Goal: Information Seeking & Learning: Find specific fact

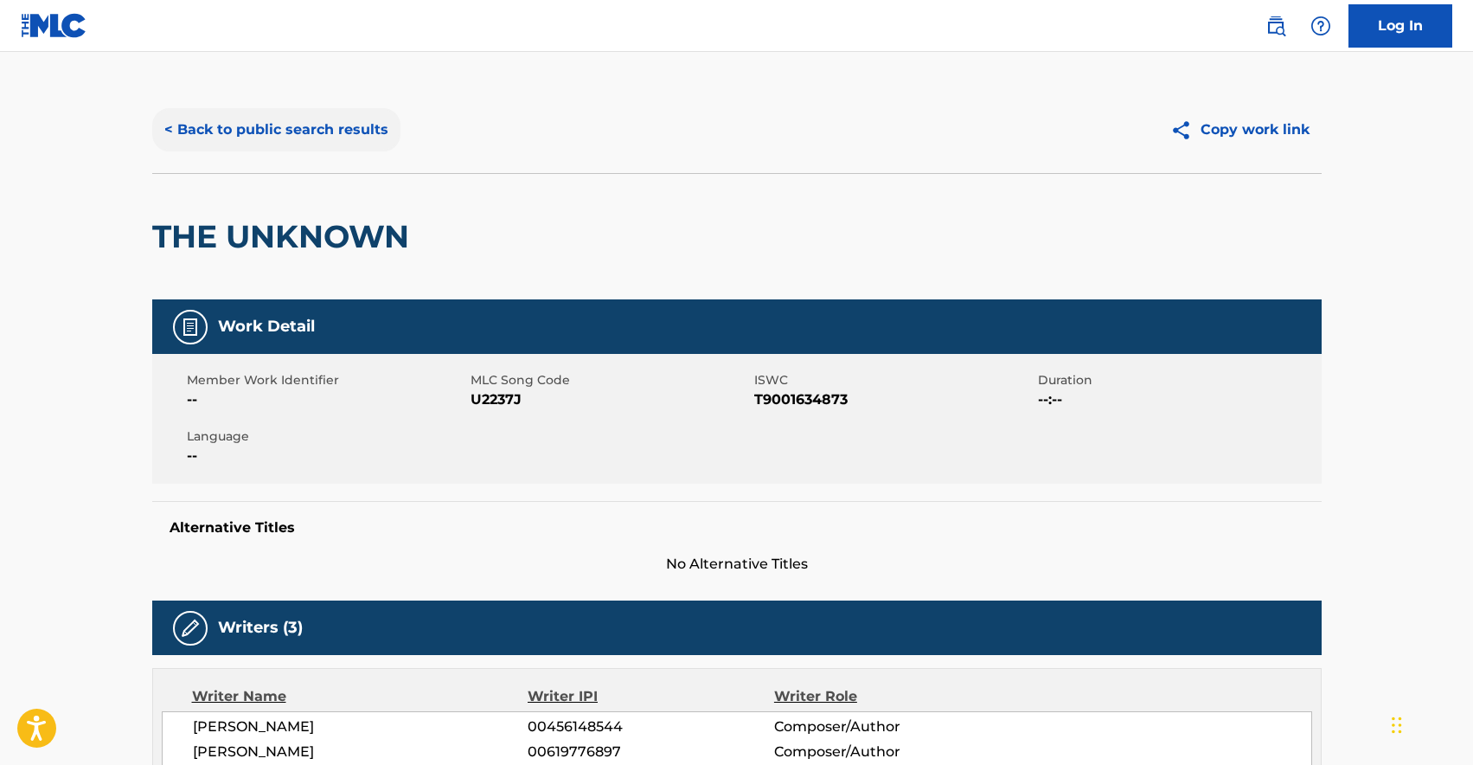
click at [368, 140] on button "< Back to public search results" at bounding box center [276, 129] width 248 height 43
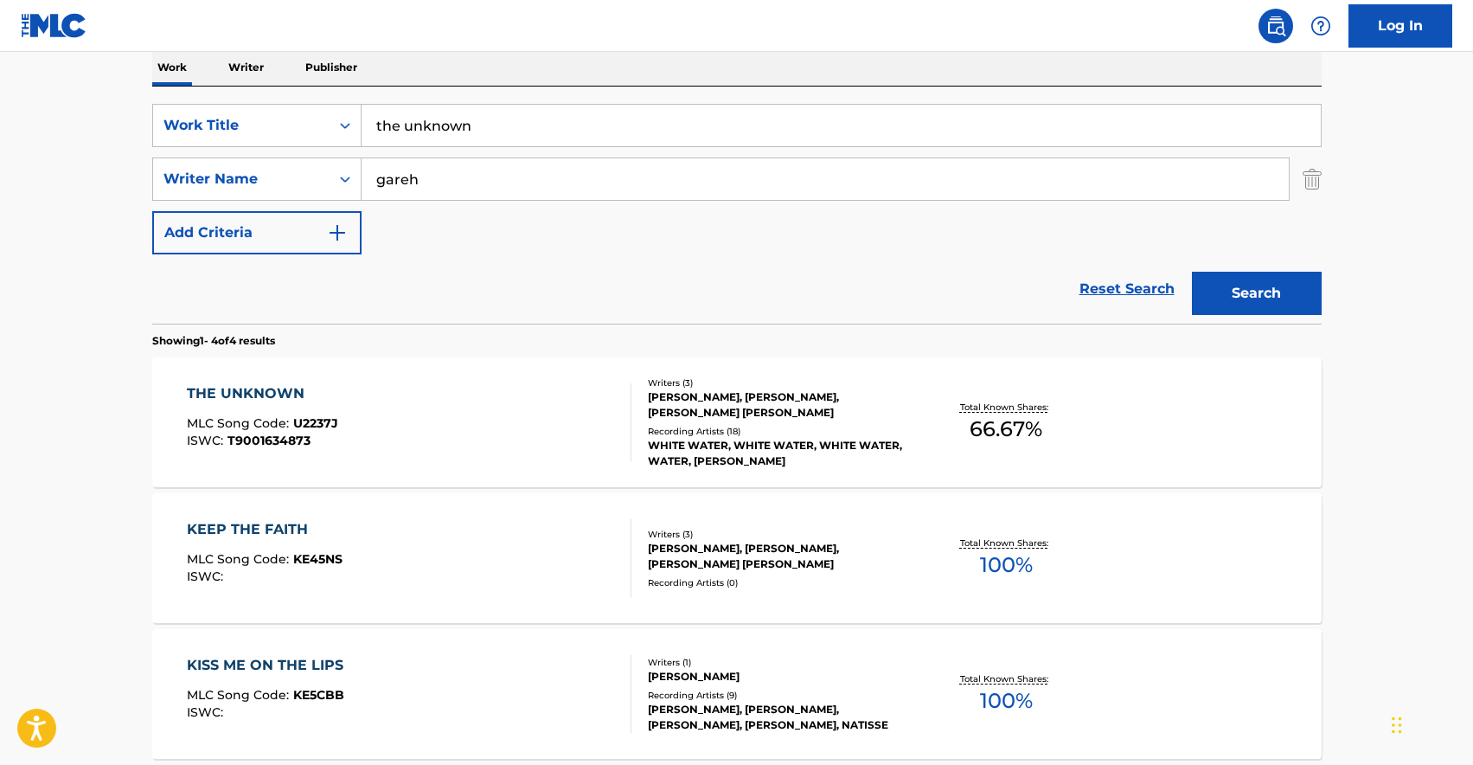
scroll to position [139, 0]
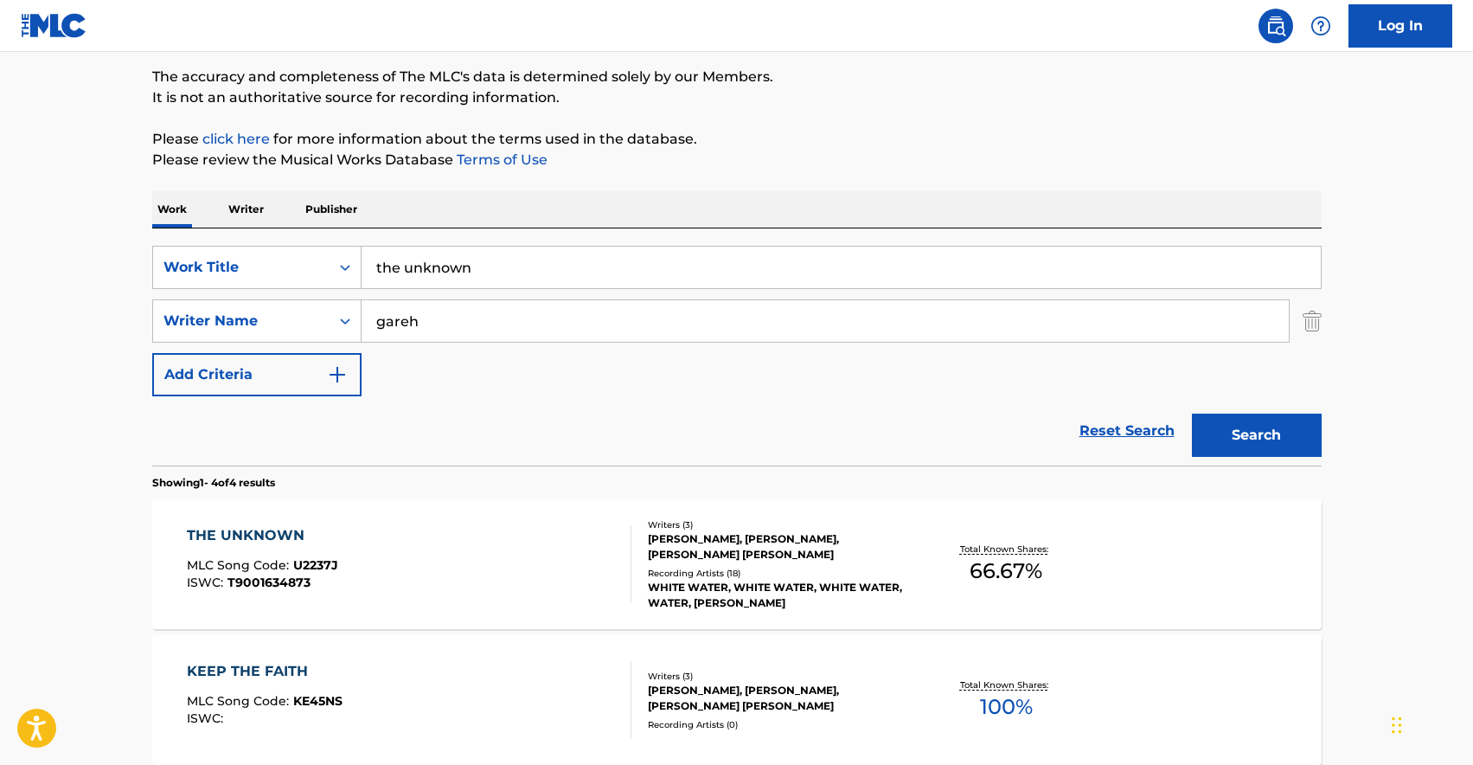
click at [539, 254] on input "the unknown" at bounding box center [842, 268] width 960 height 42
paste input "Beach Kisses"
type input "Beach Kisses"
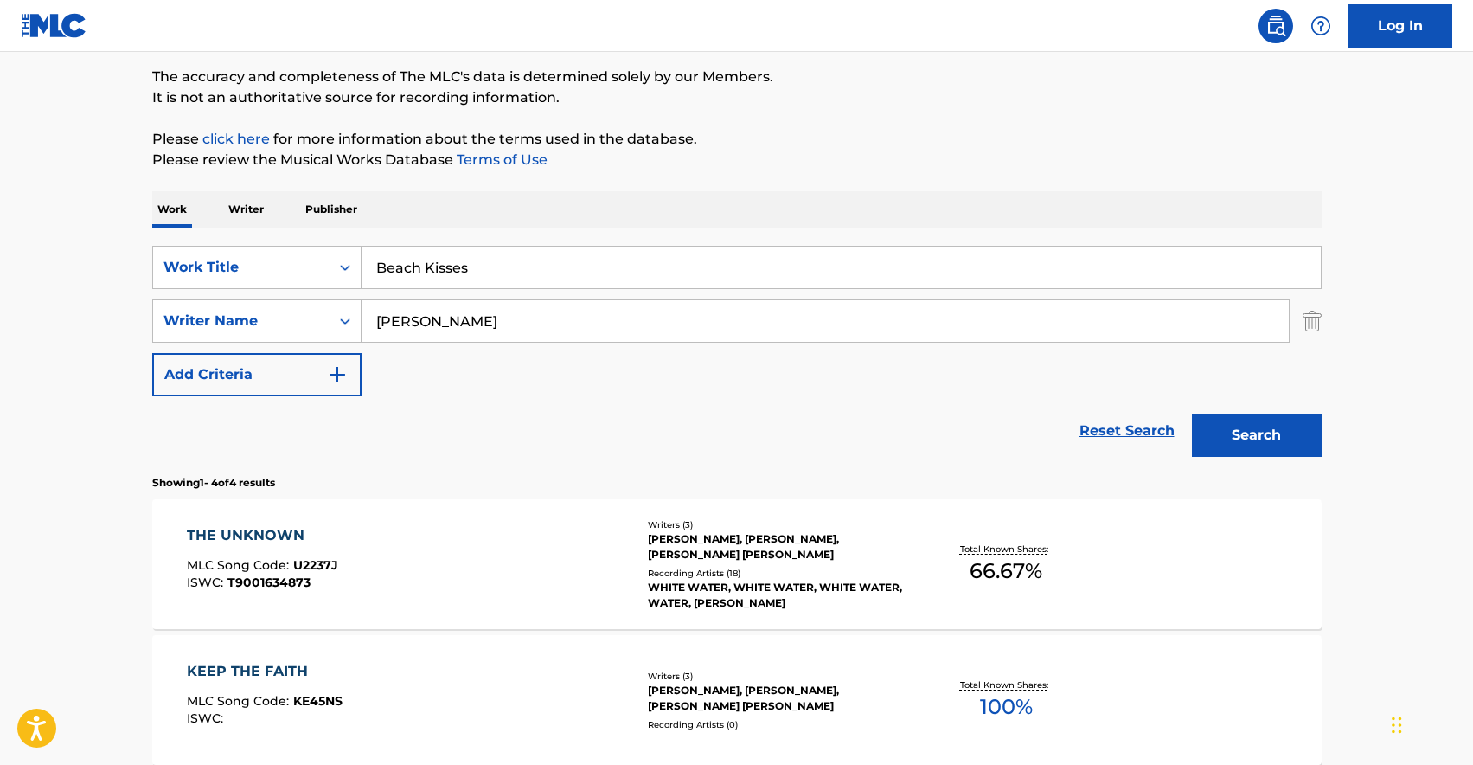
type input "[PERSON_NAME]"
click at [1192, 414] on button "Search" at bounding box center [1257, 435] width 130 height 43
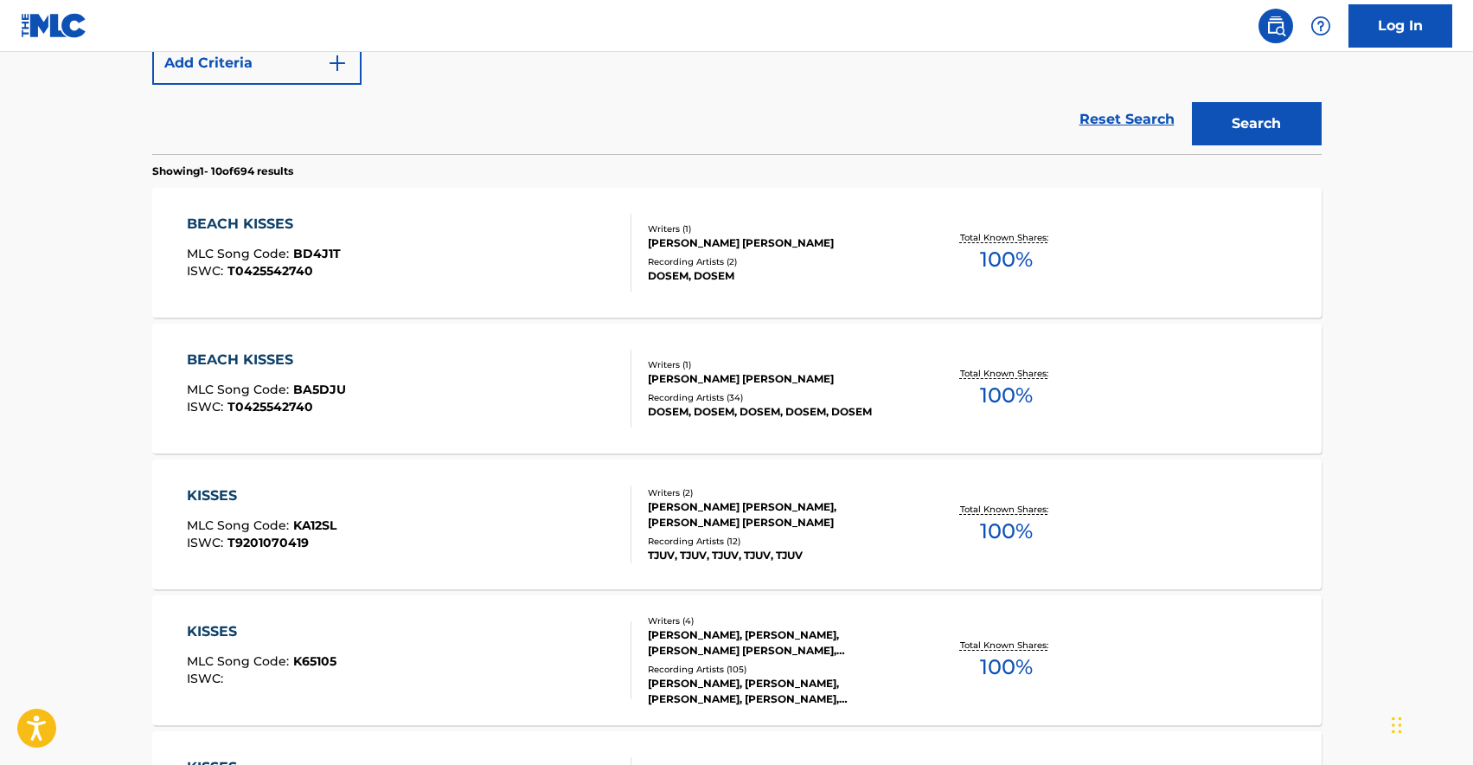
scroll to position [459, 0]
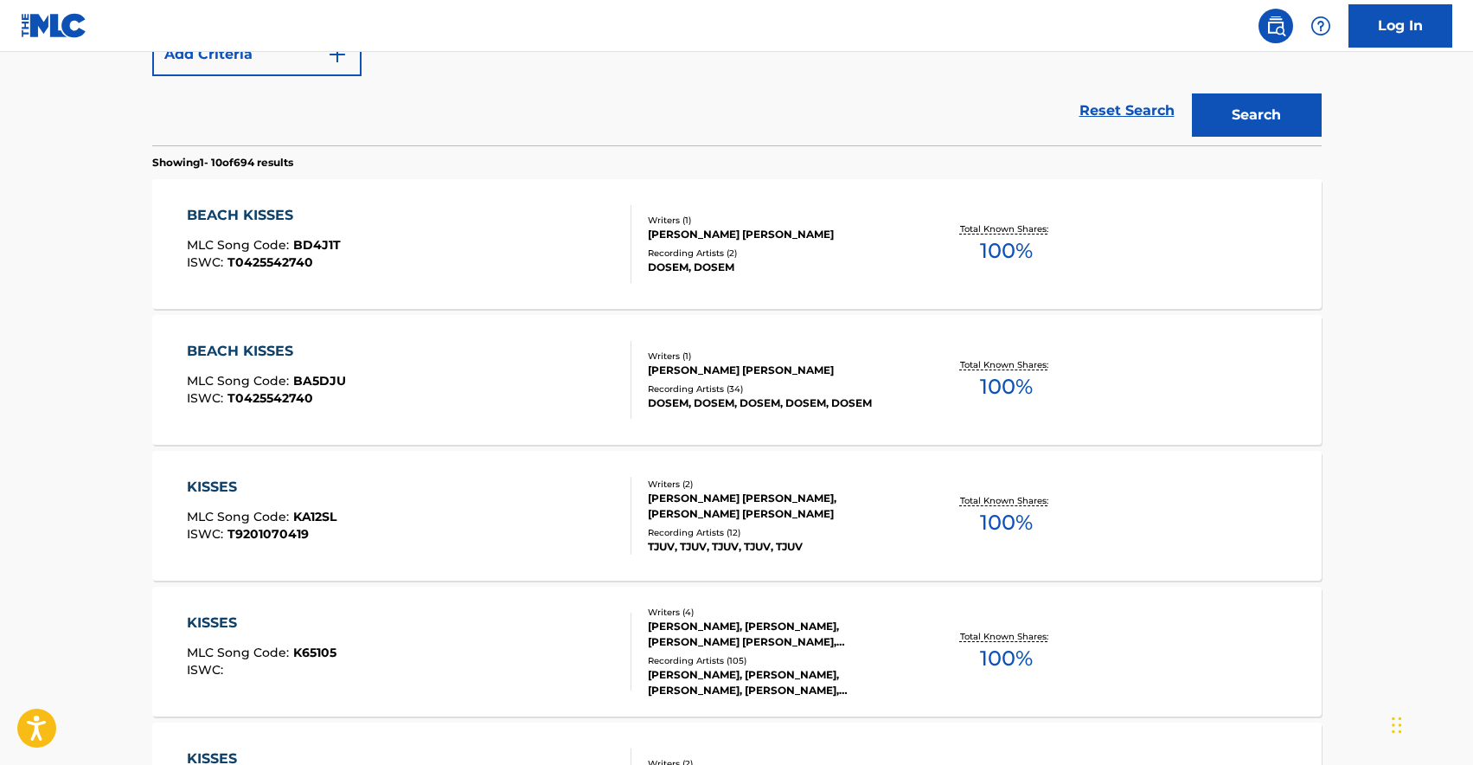
click at [504, 244] on div "BEACH KISSES MLC Song Code : BD4J1T ISWC : T0425542740" at bounding box center [409, 244] width 445 height 78
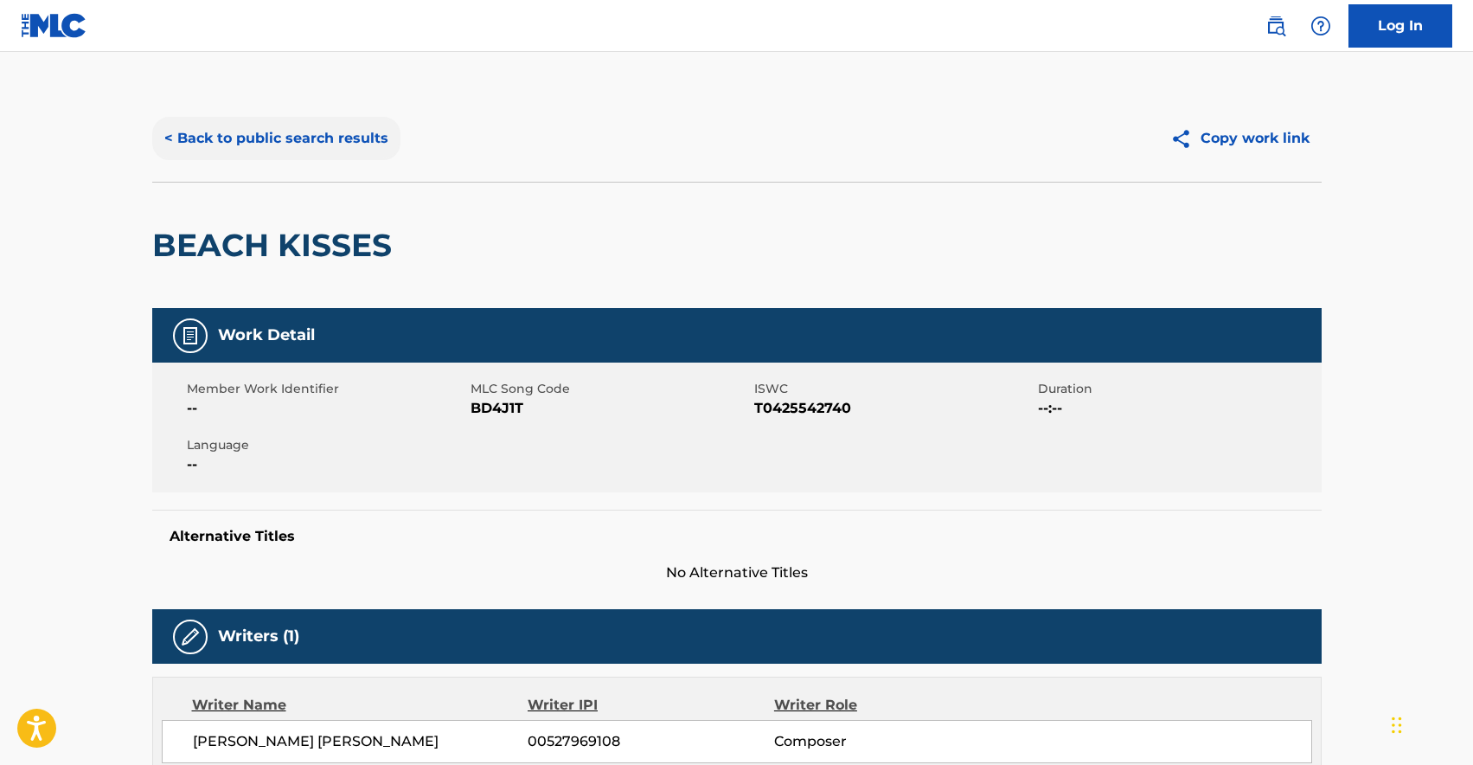
click at [285, 139] on button "< Back to public search results" at bounding box center [276, 138] width 248 height 43
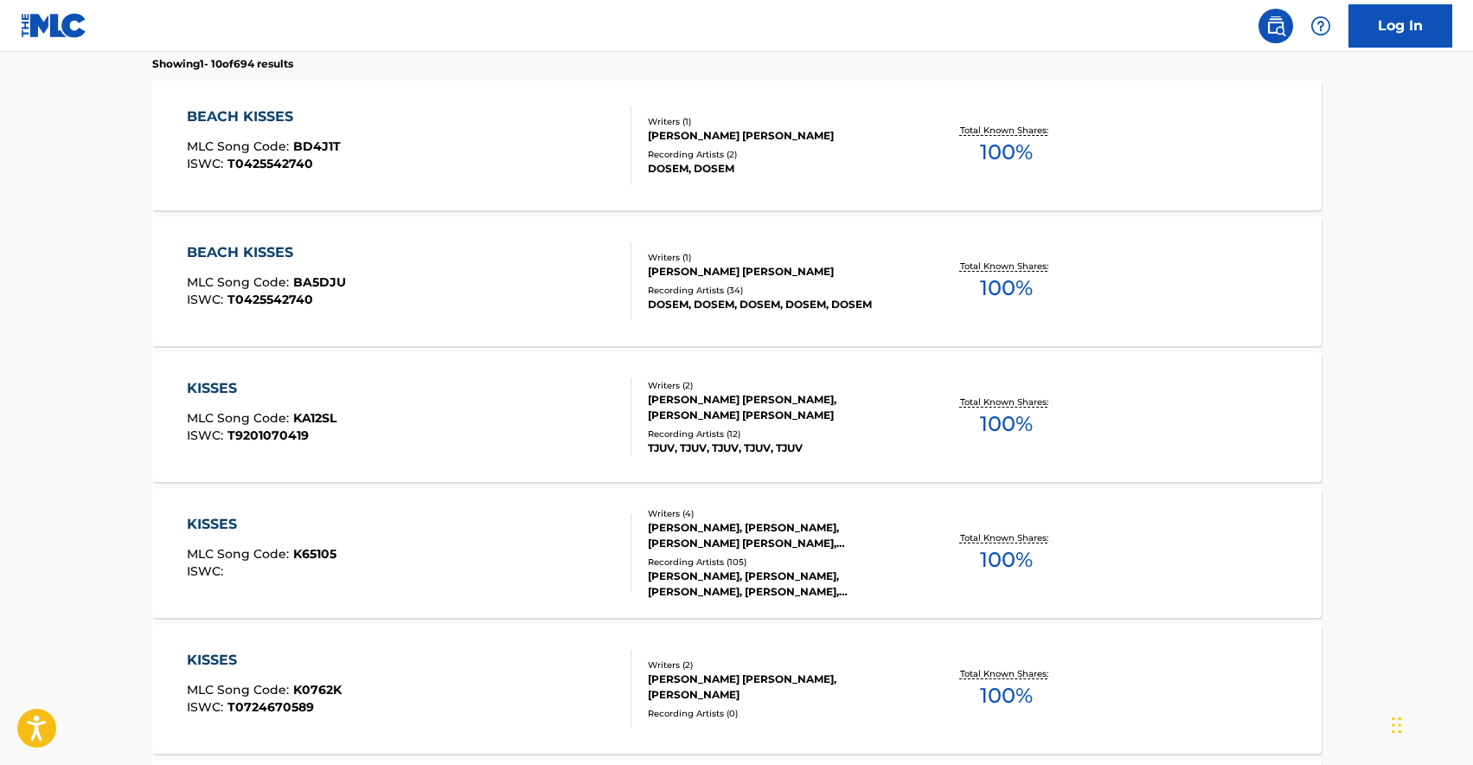
click at [369, 281] on div "BEACH KISSES MLC Song Code : BA5DJU ISWC : T0425542740" at bounding box center [409, 281] width 445 height 78
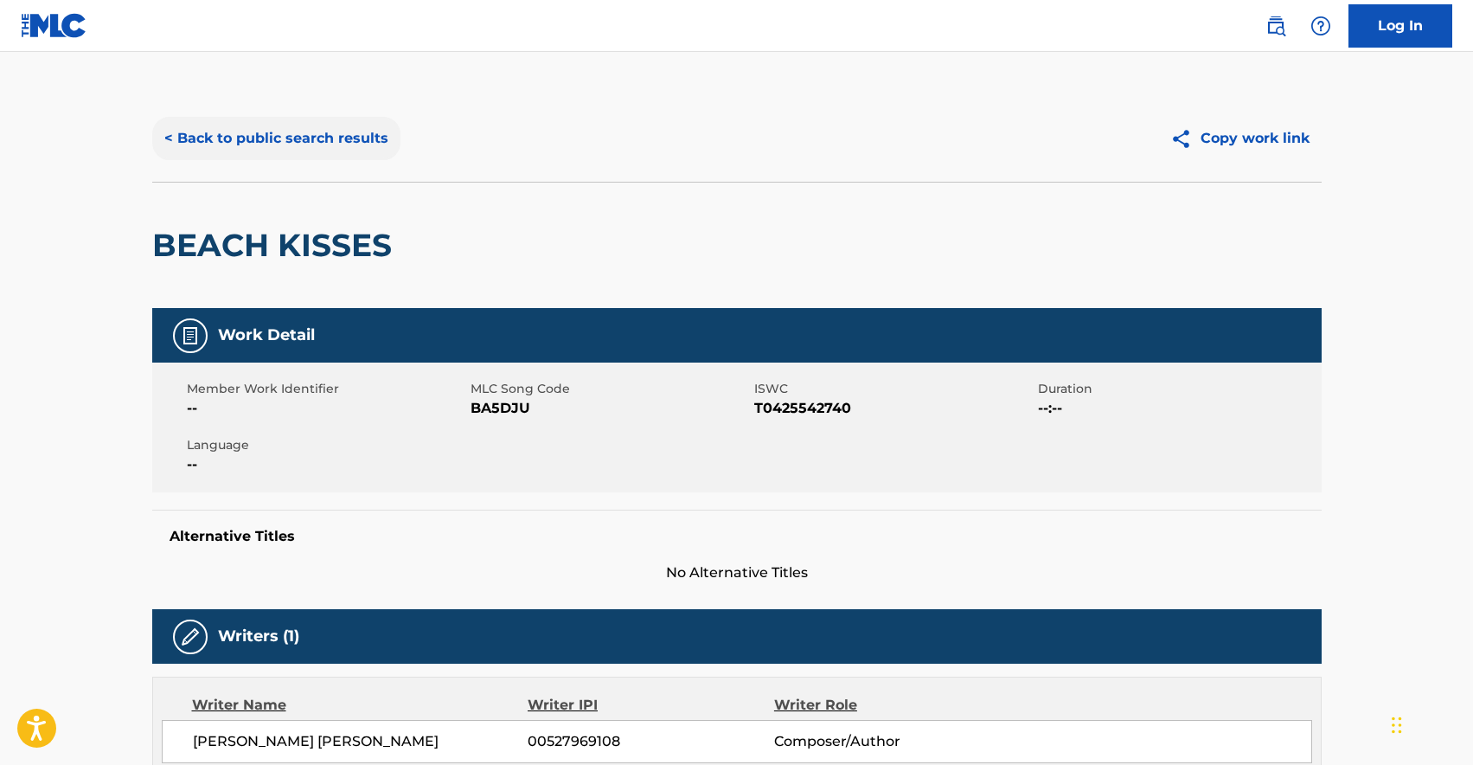
click at [266, 148] on button "< Back to public search results" at bounding box center [276, 138] width 248 height 43
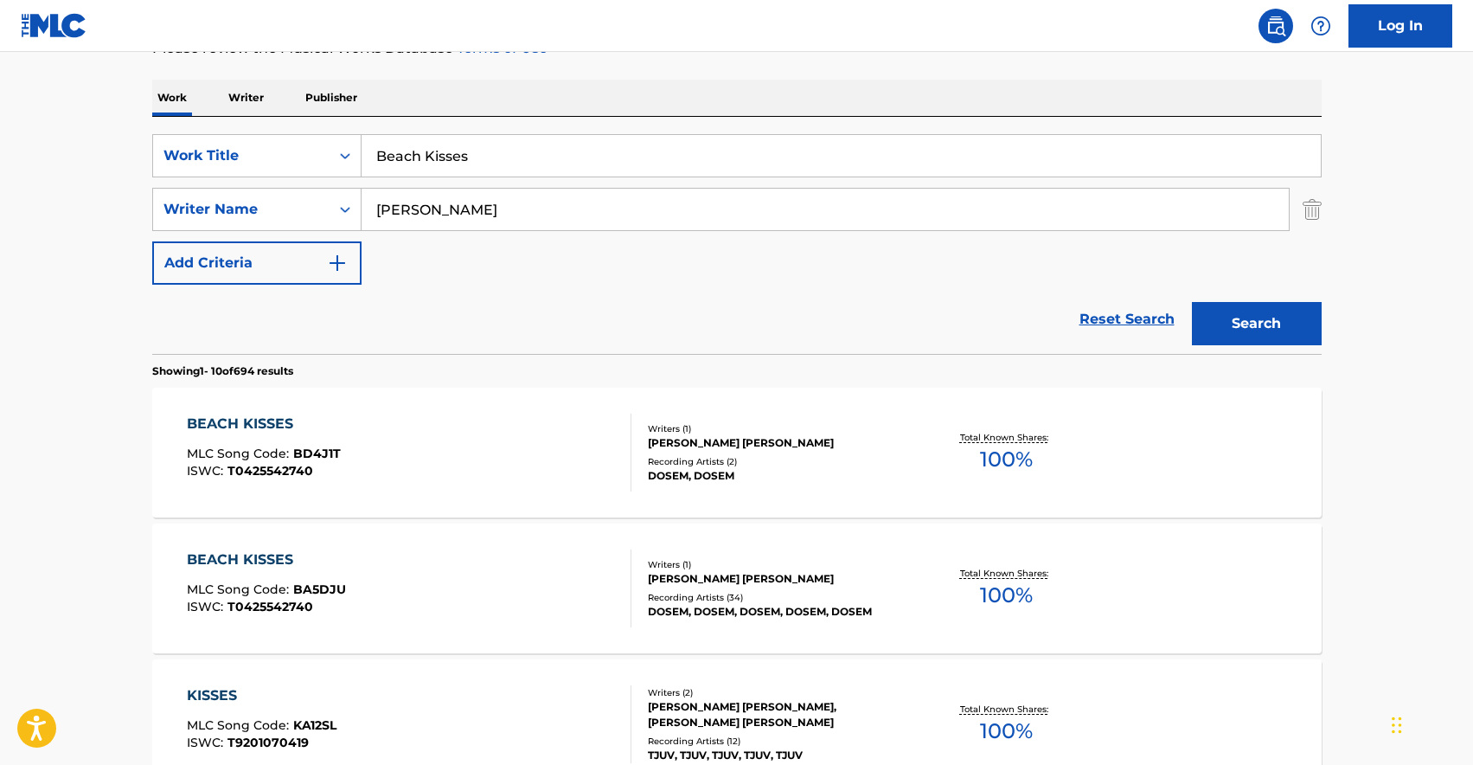
scroll to position [237, 0]
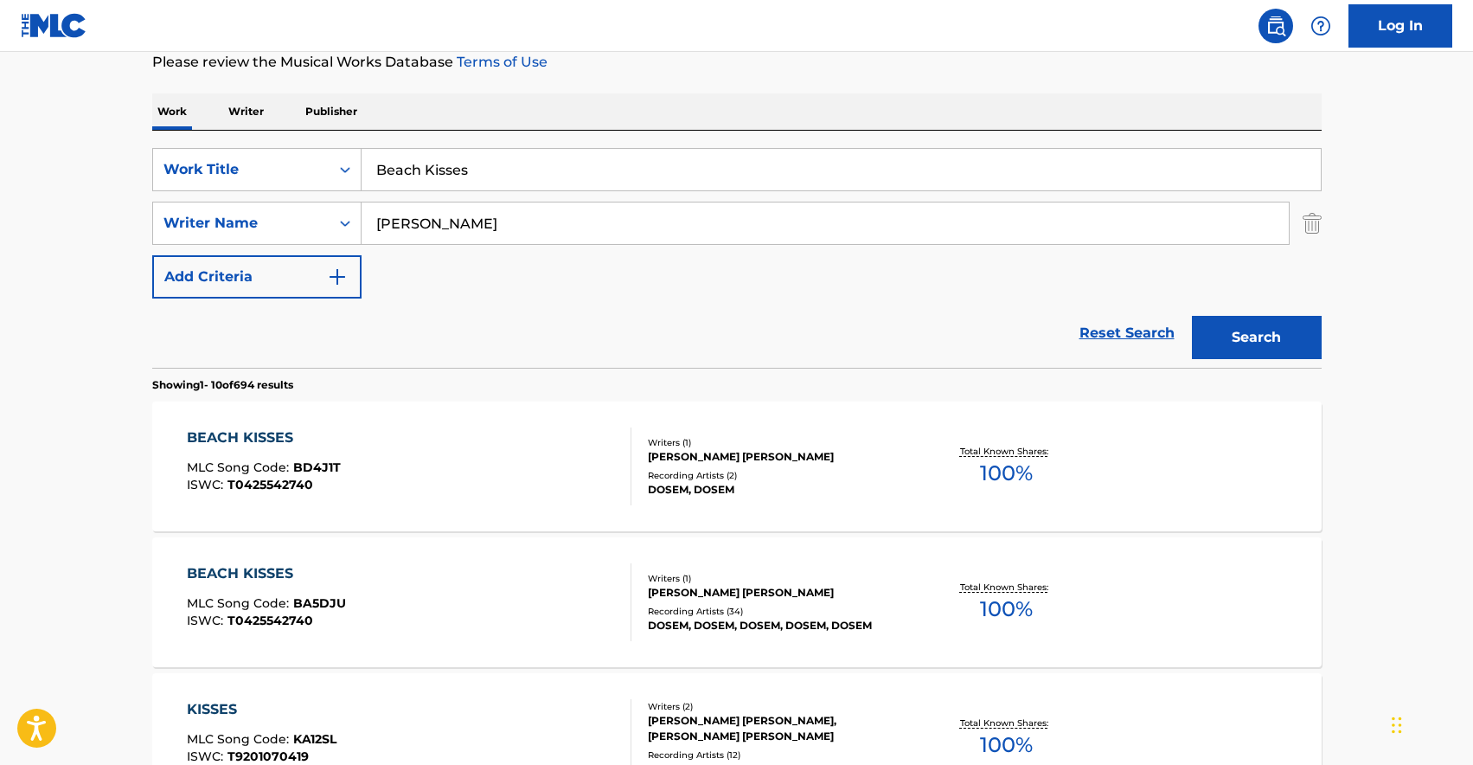
click at [429, 170] on input "Beach Kisses" at bounding box center [842, 170] width 960 height 42
type input "Beach"
click at [375, 224] on input "[PERSON_NAME]" at bounding box center [826, 223] width 928 height 42
type input "[PERSON_NAME] [PERSON_NAME]"
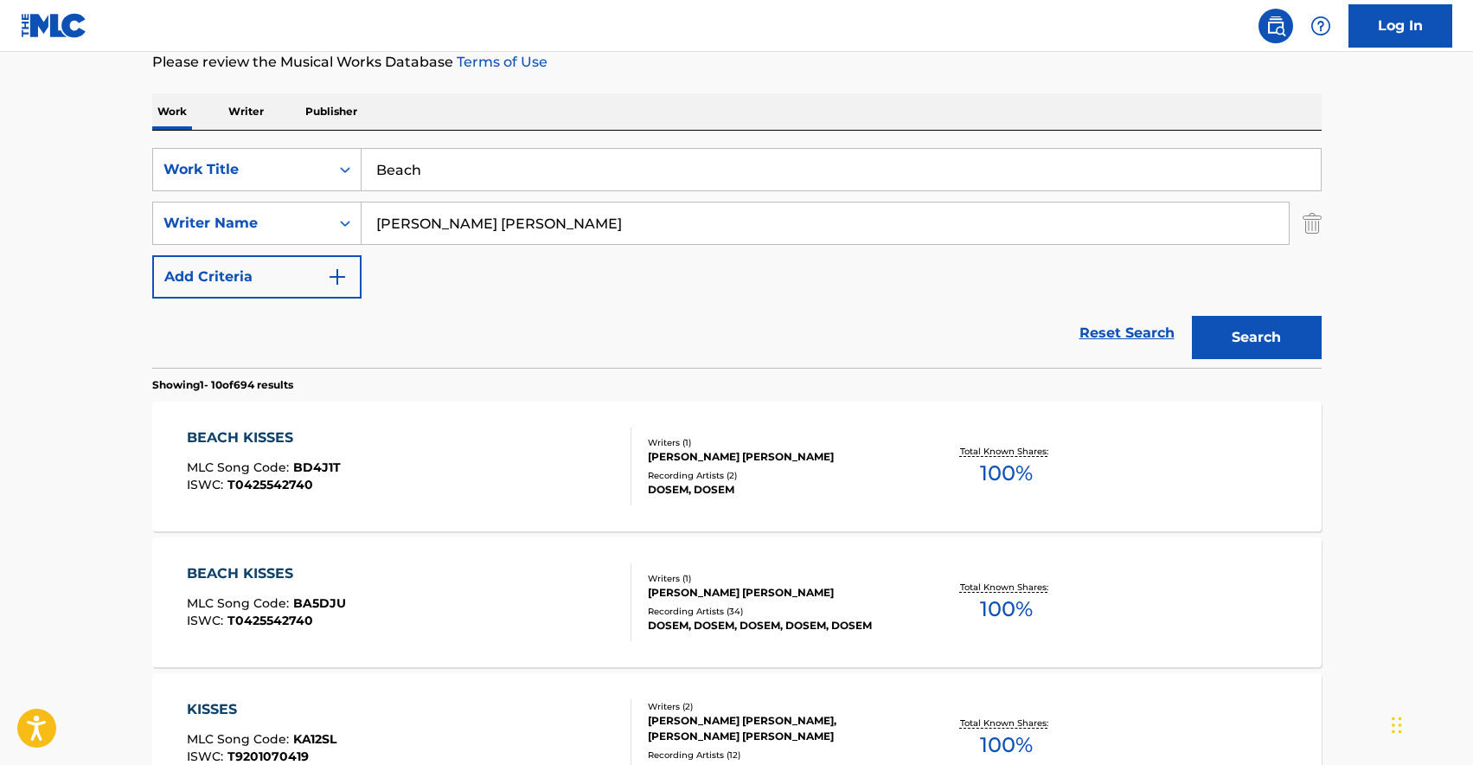
click at [1192, 316] on button "Search" at bounding box center [1257, 337] width 130 height 43
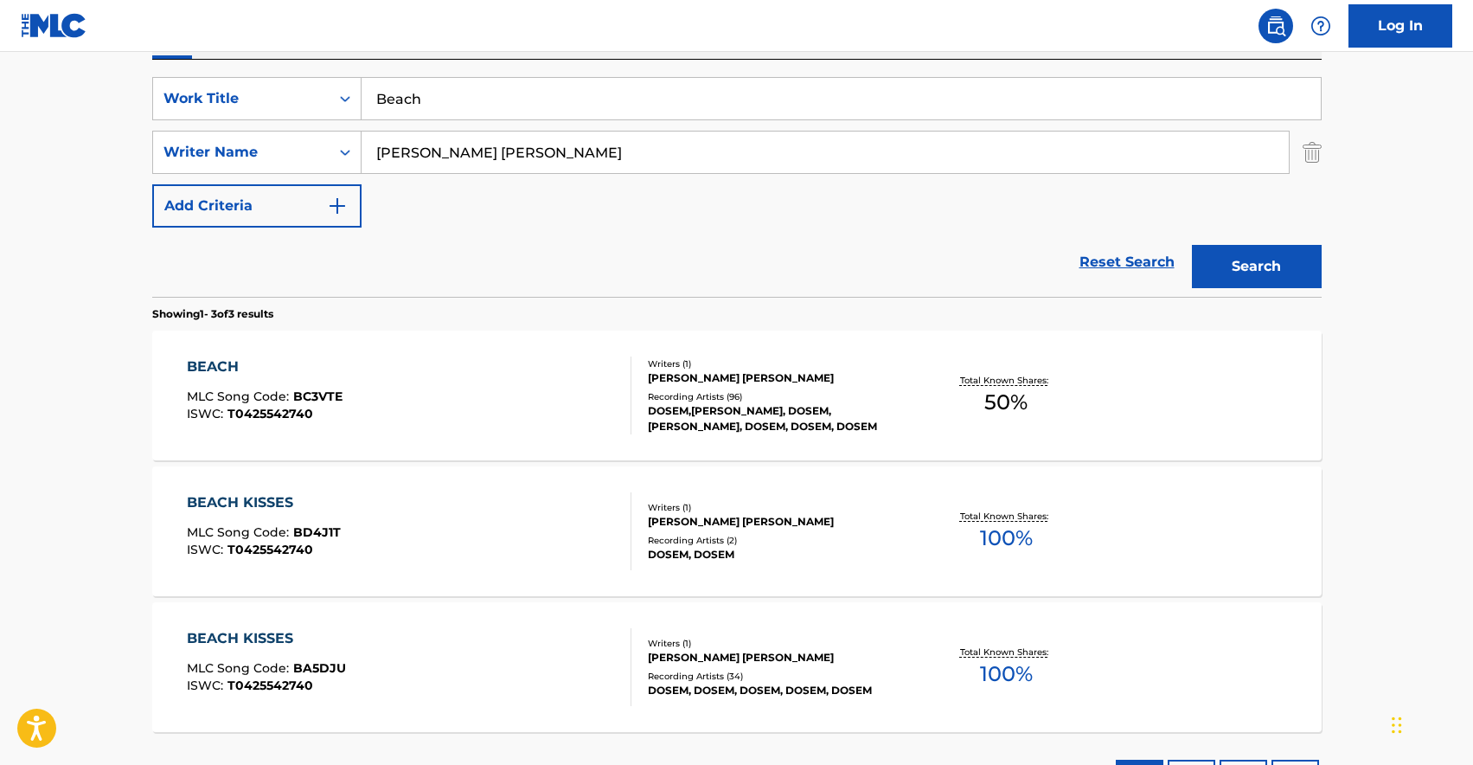
scroll to position [336, 0]
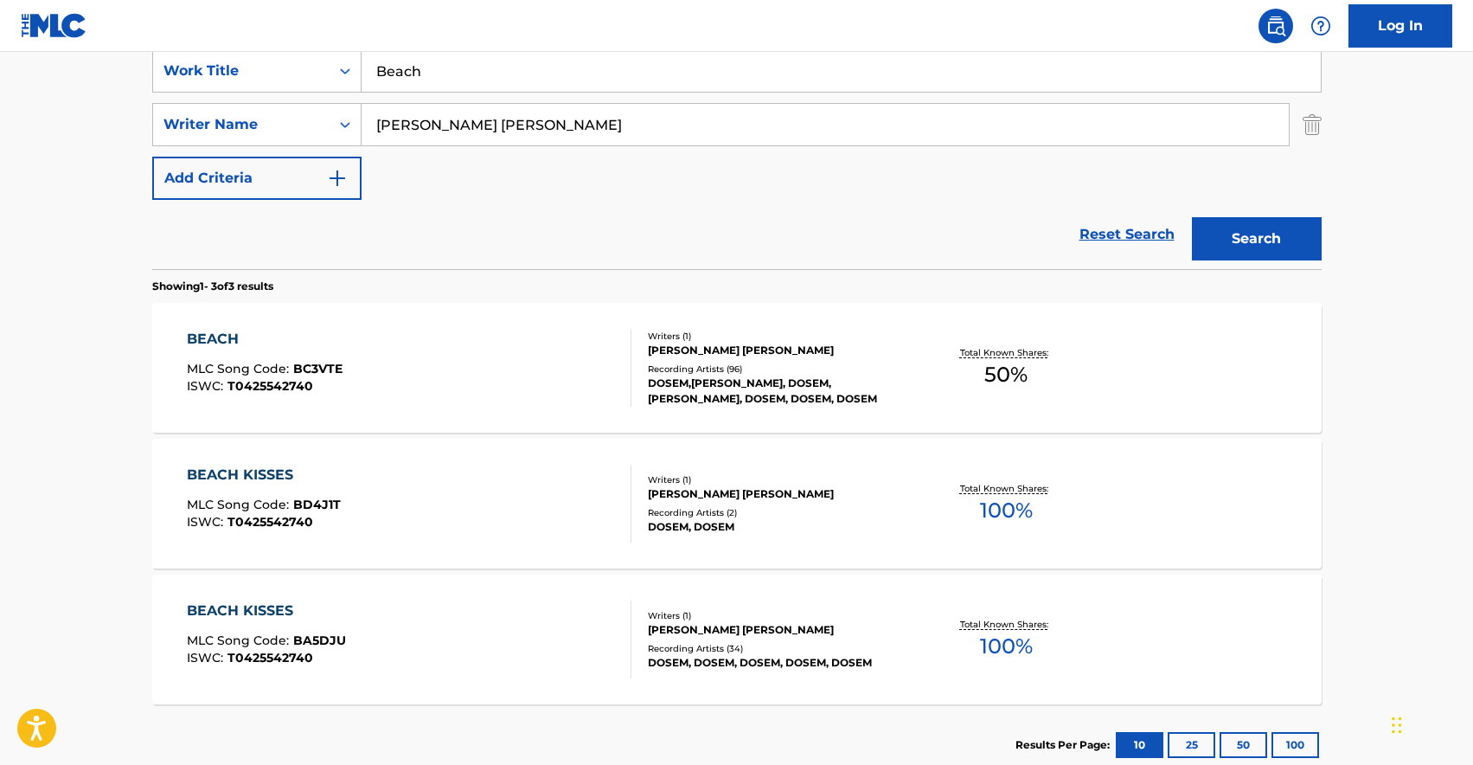
click at [464, 366] on div "BEACH MLC Song Code : BC3VTE ISWC : T0425542740" at bounding box center [409, 368] width 445 height 78
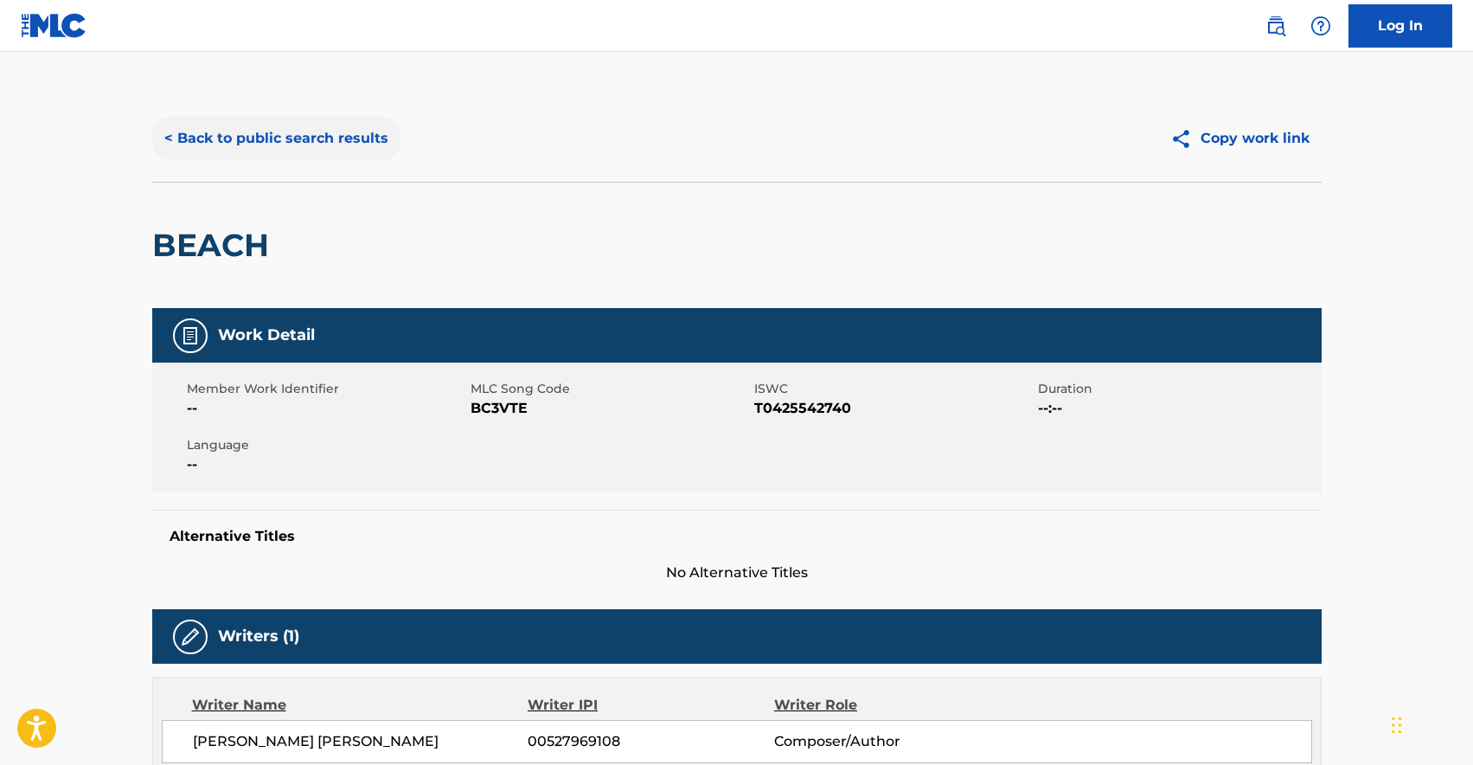
click at [247, 146] on button "< Back to public search results" at bounding box center [276, 138] width 248 height 43
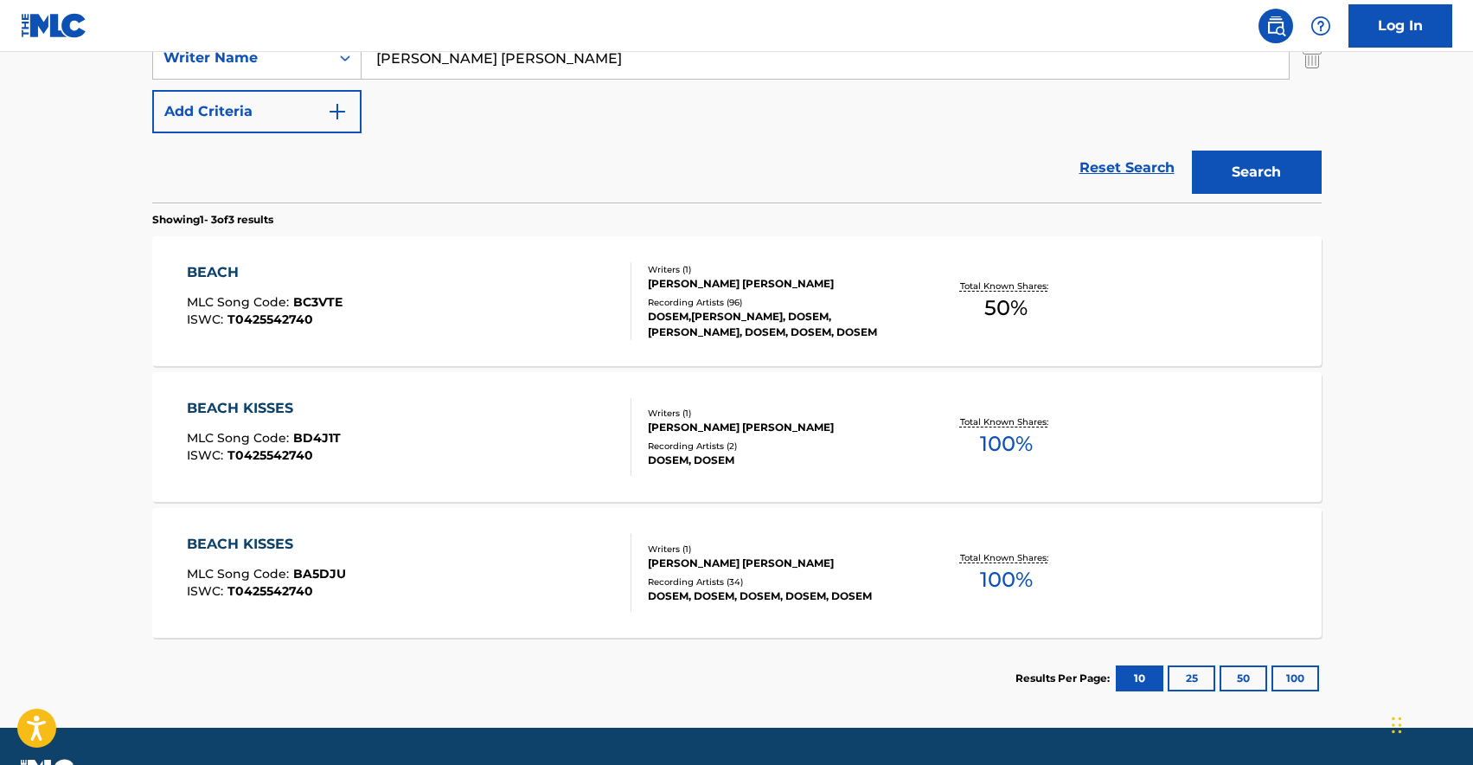
scroll to position [405, 0]
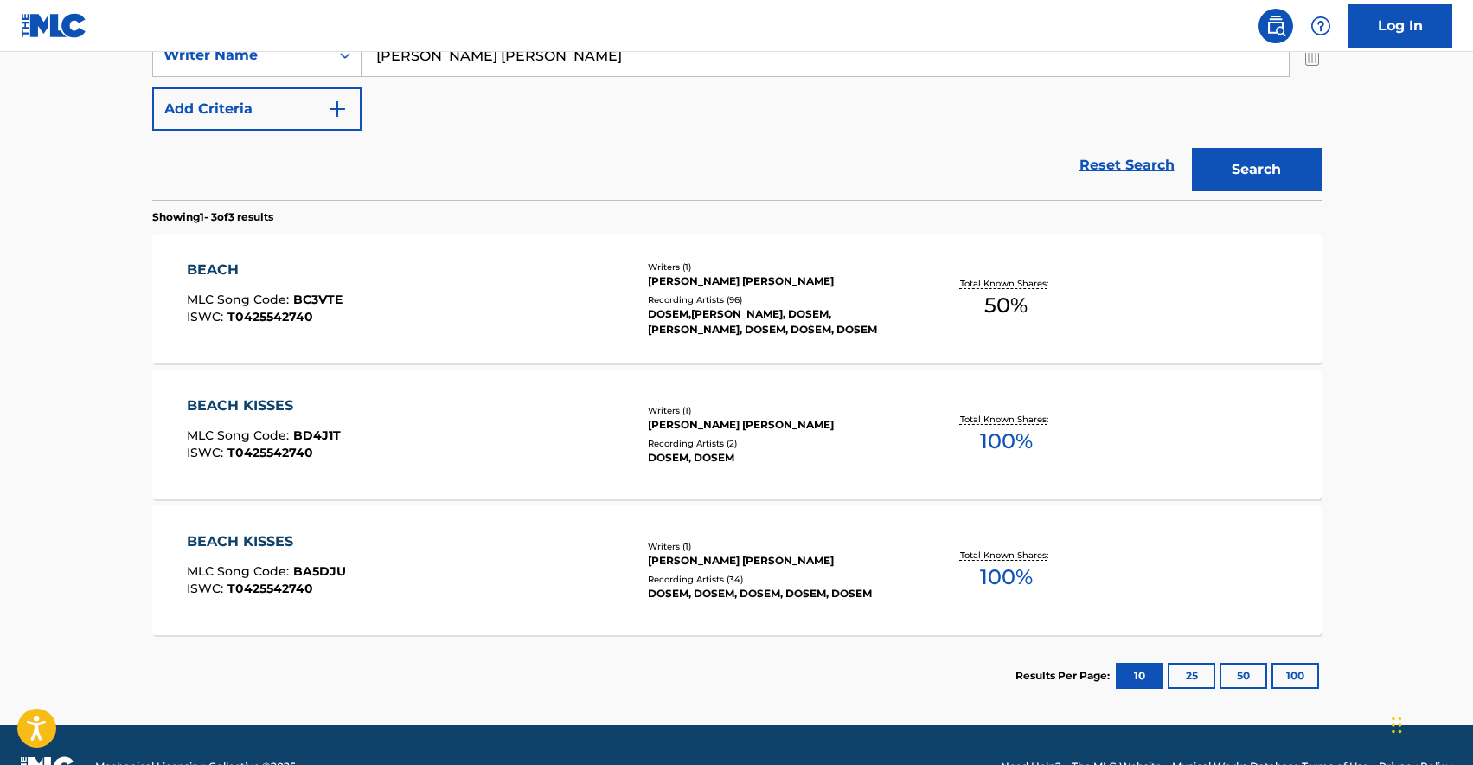
click at [369, 440] on div "BEACH KISSES MLC Song Code : BD4J1T ISWC : T0425542740" at bounding box center [409, 434] width 445 height 78
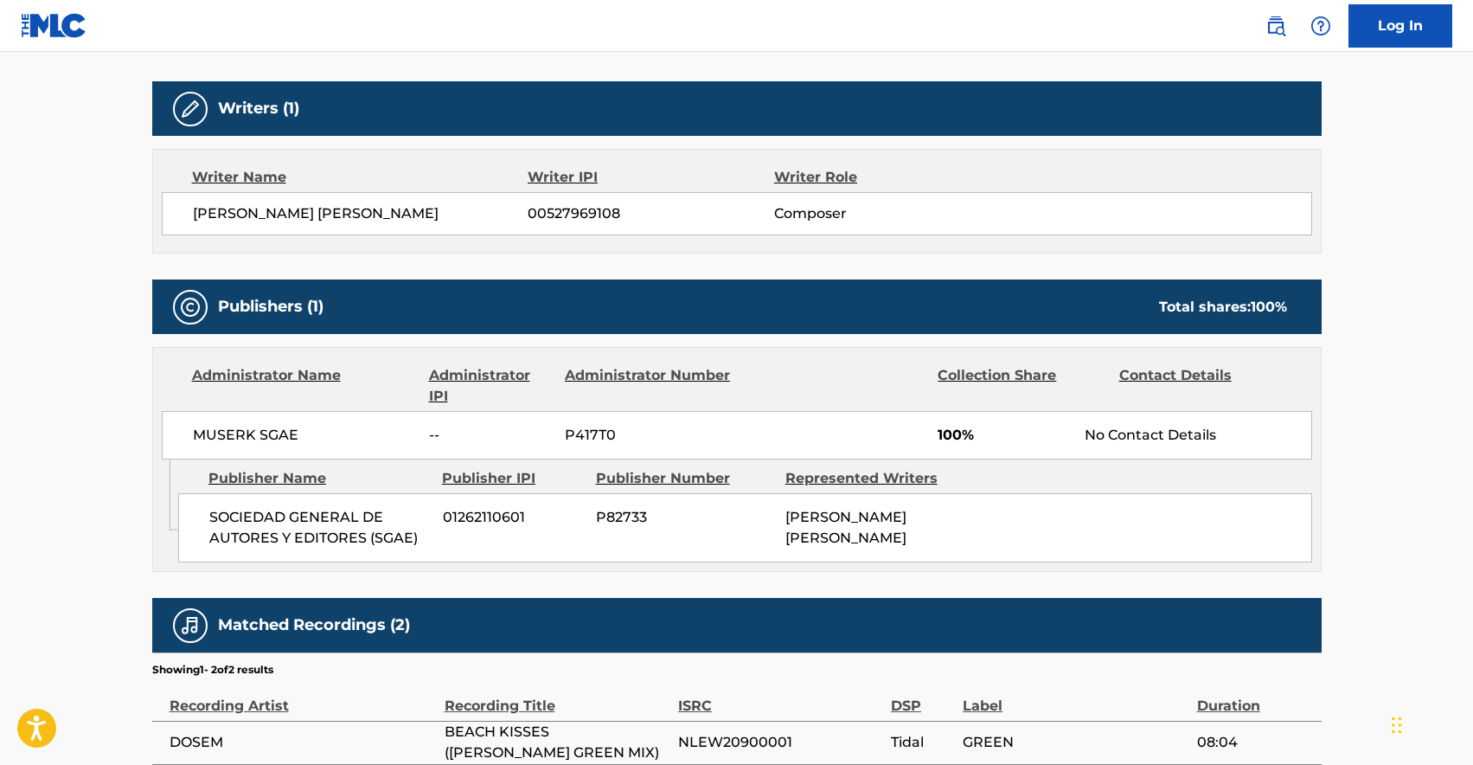
scroll to position [561, 0]
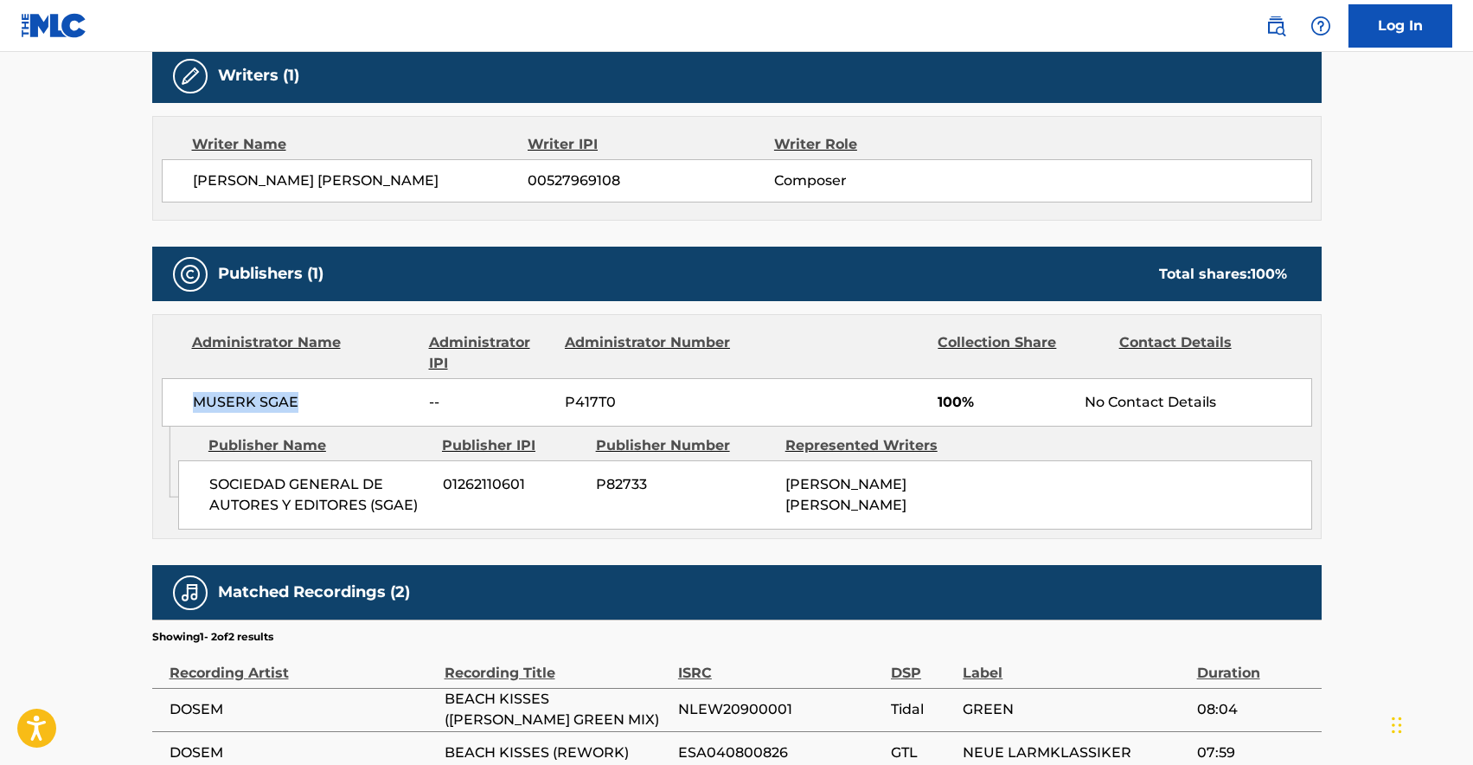
drag, startPoint x: 193, startPoint y: 399, endPoint x: 314, endPoint y: 401, distance: 121.2
click at [314, 401] on span "MUSERK SGAE" at bounding box center [305, 402] width 224 height 21
copy span "MUSERK SGAE"
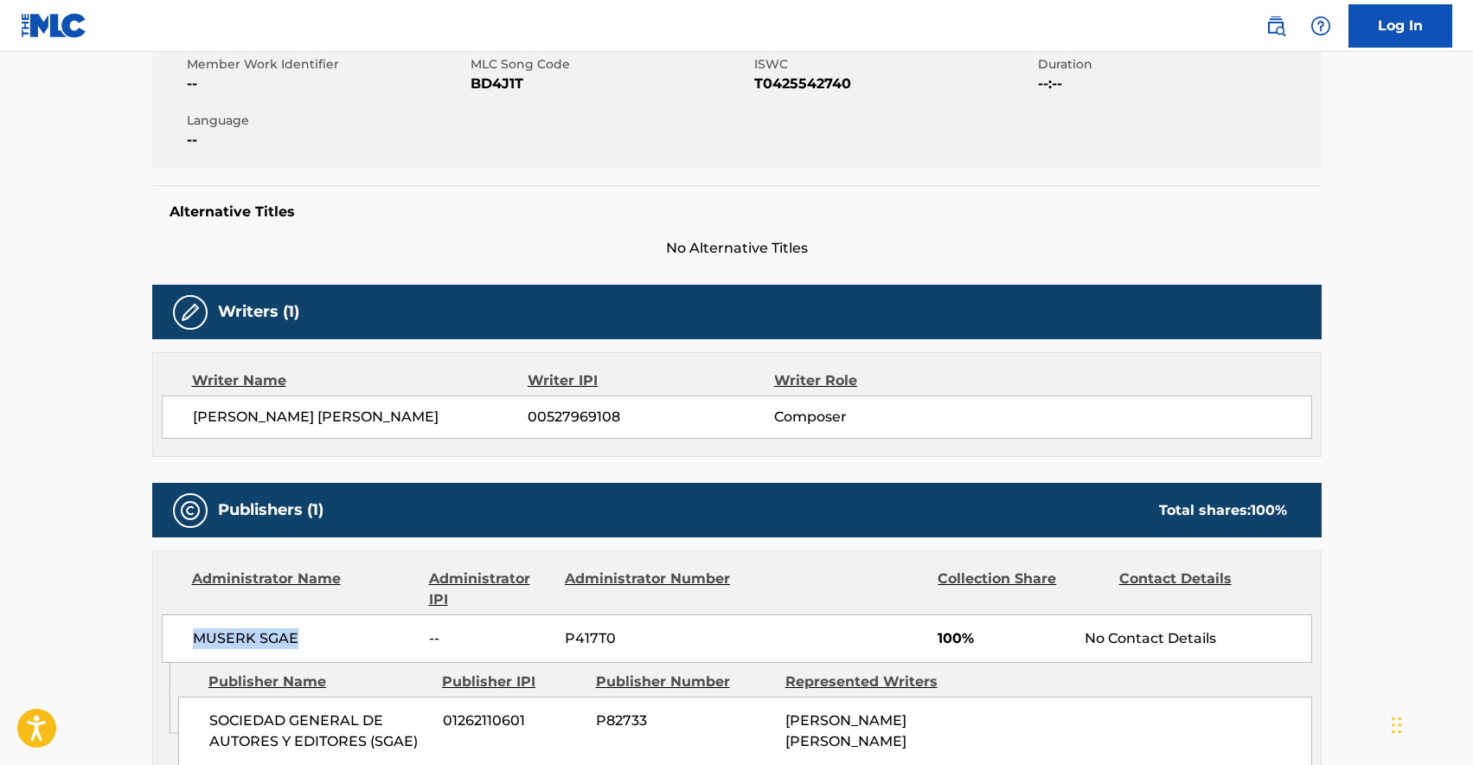
scroll to position [0, 0]
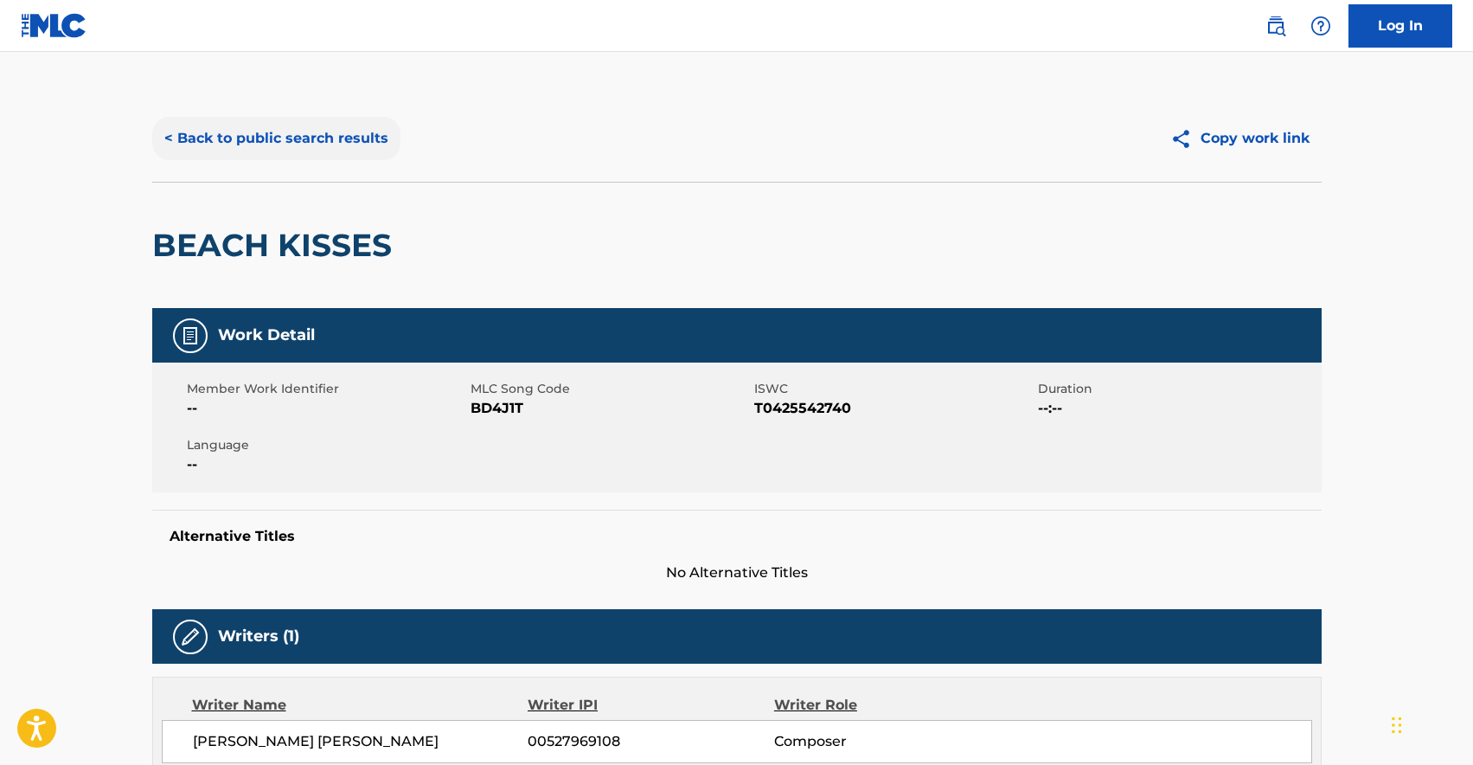
click at [232, 143] on button "< Back to public search results" at bounding box center [276, 138] width 248 height 43
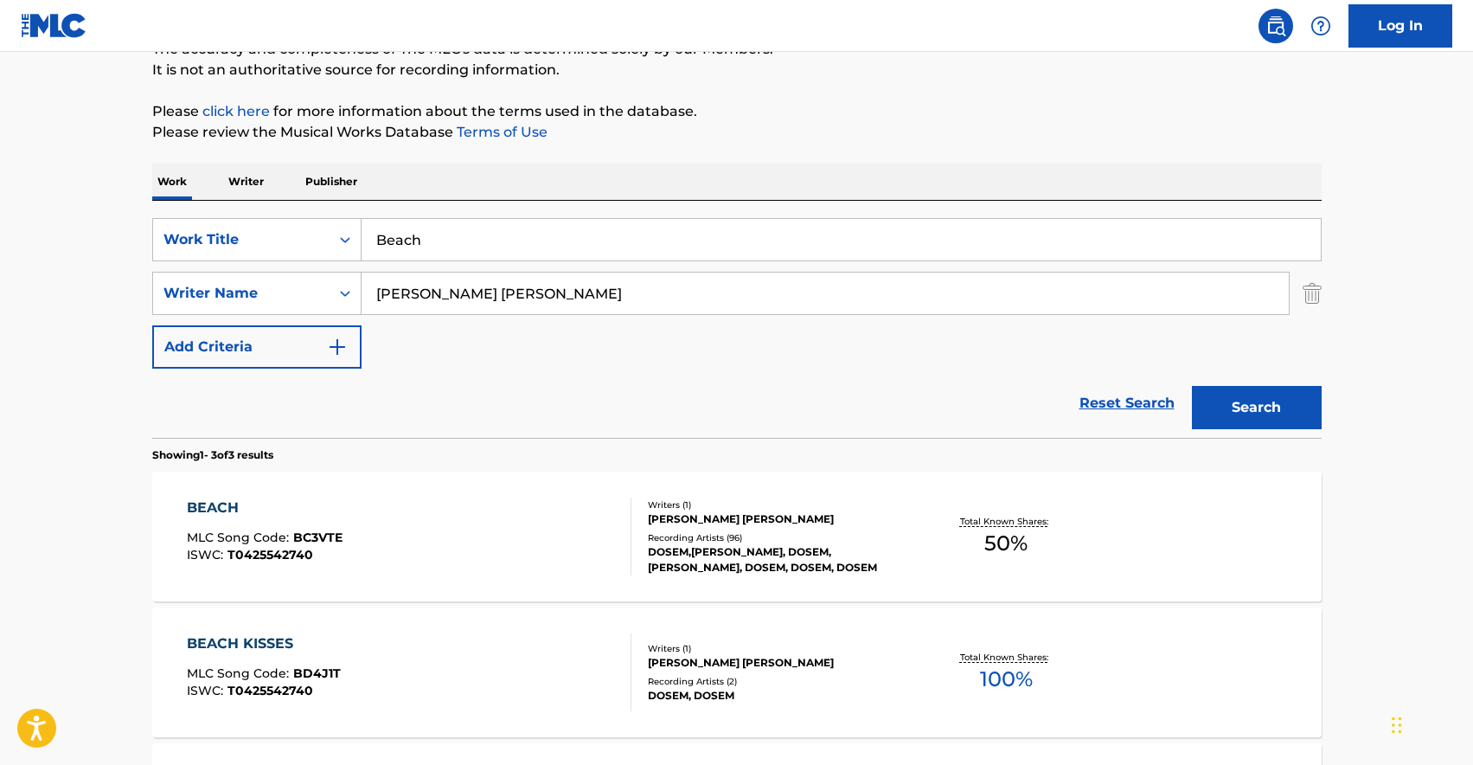
scroll to position [125, 0]
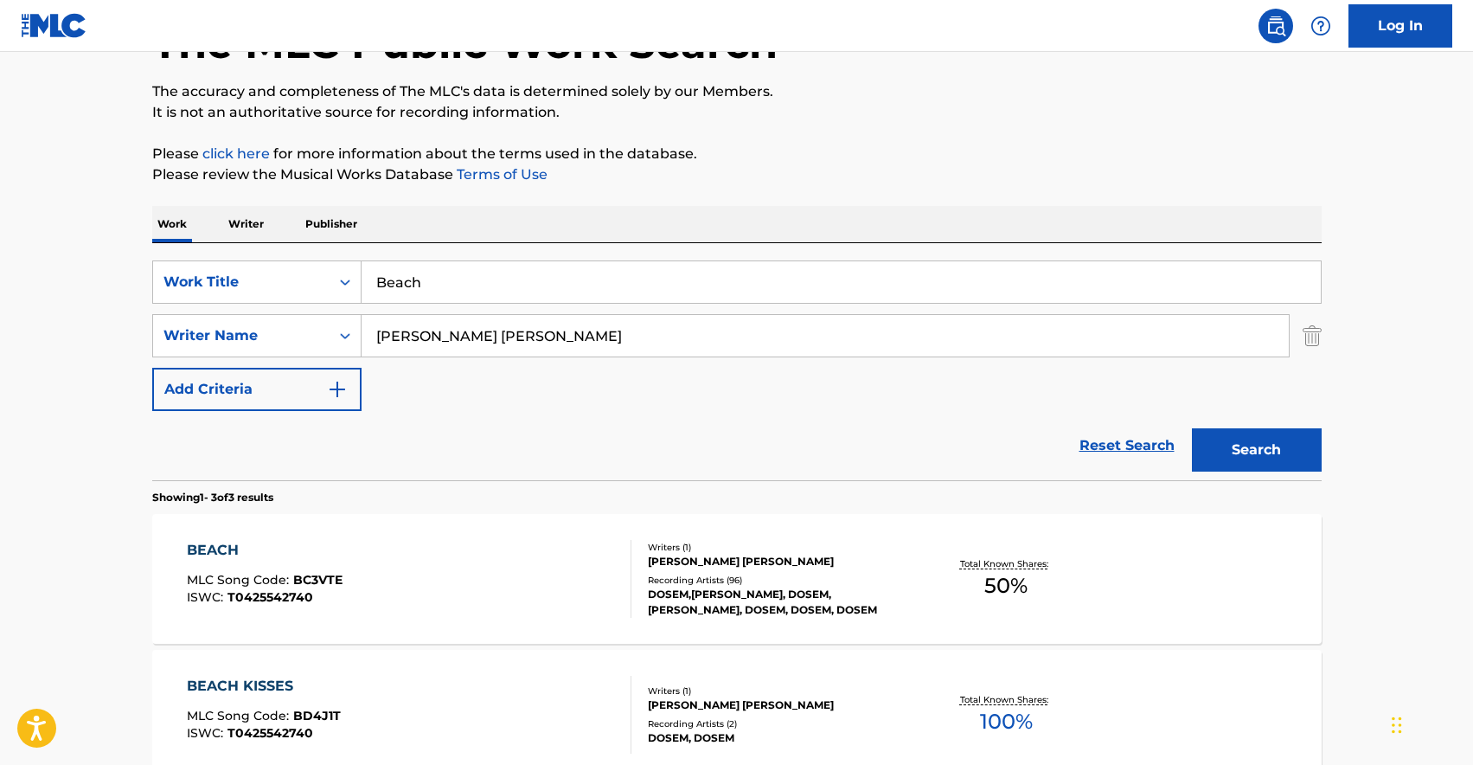
click at [440, 275] on input "Beach" at bounding box center [842, 282] width 960 height 42
paste input "Feel Your Love"
type input "Feel Your Love"
type input "[PERSON_NAME]"
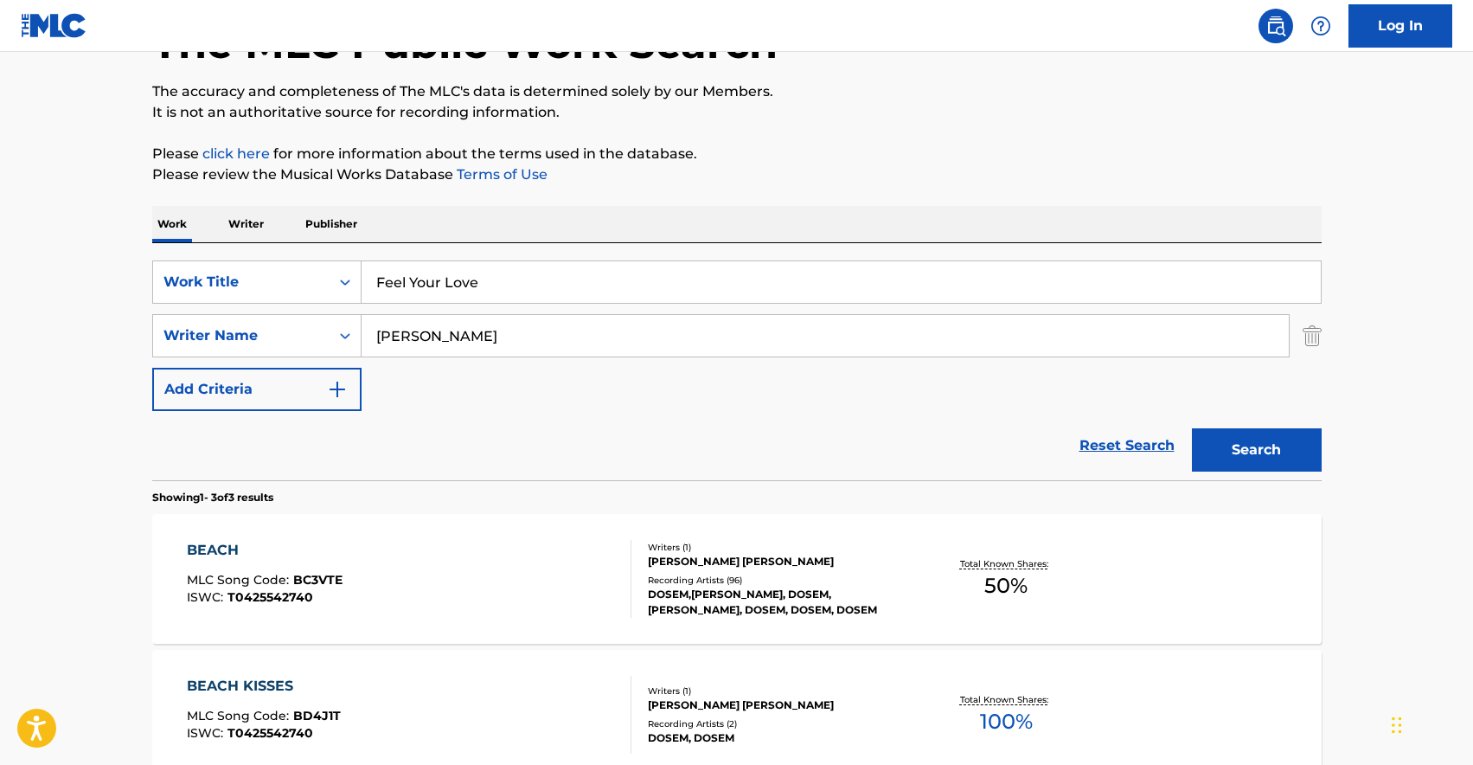
click at [1192, 428] on button "Search" at bounding box center [1257, 449] width 130 height 43
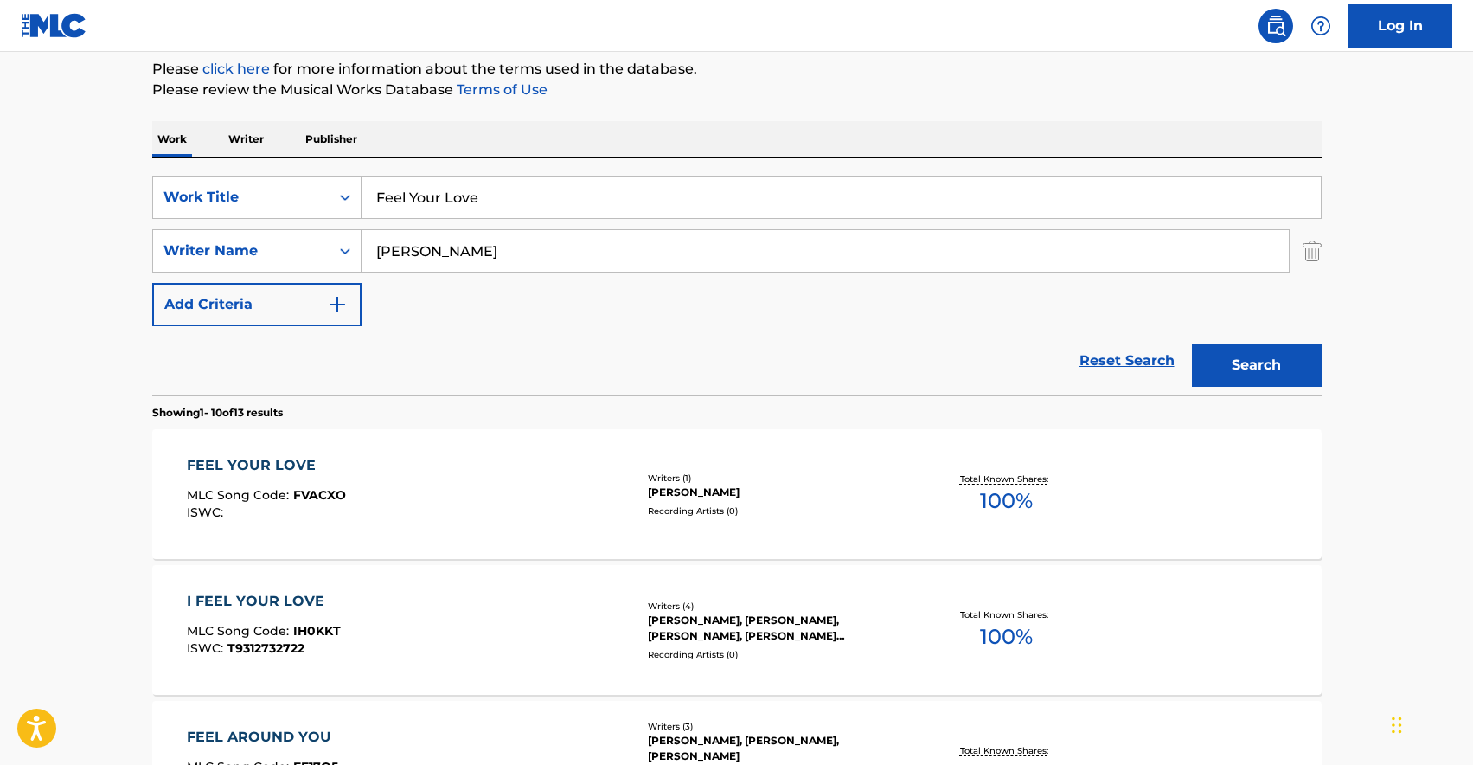
scroll to position [268, 0]
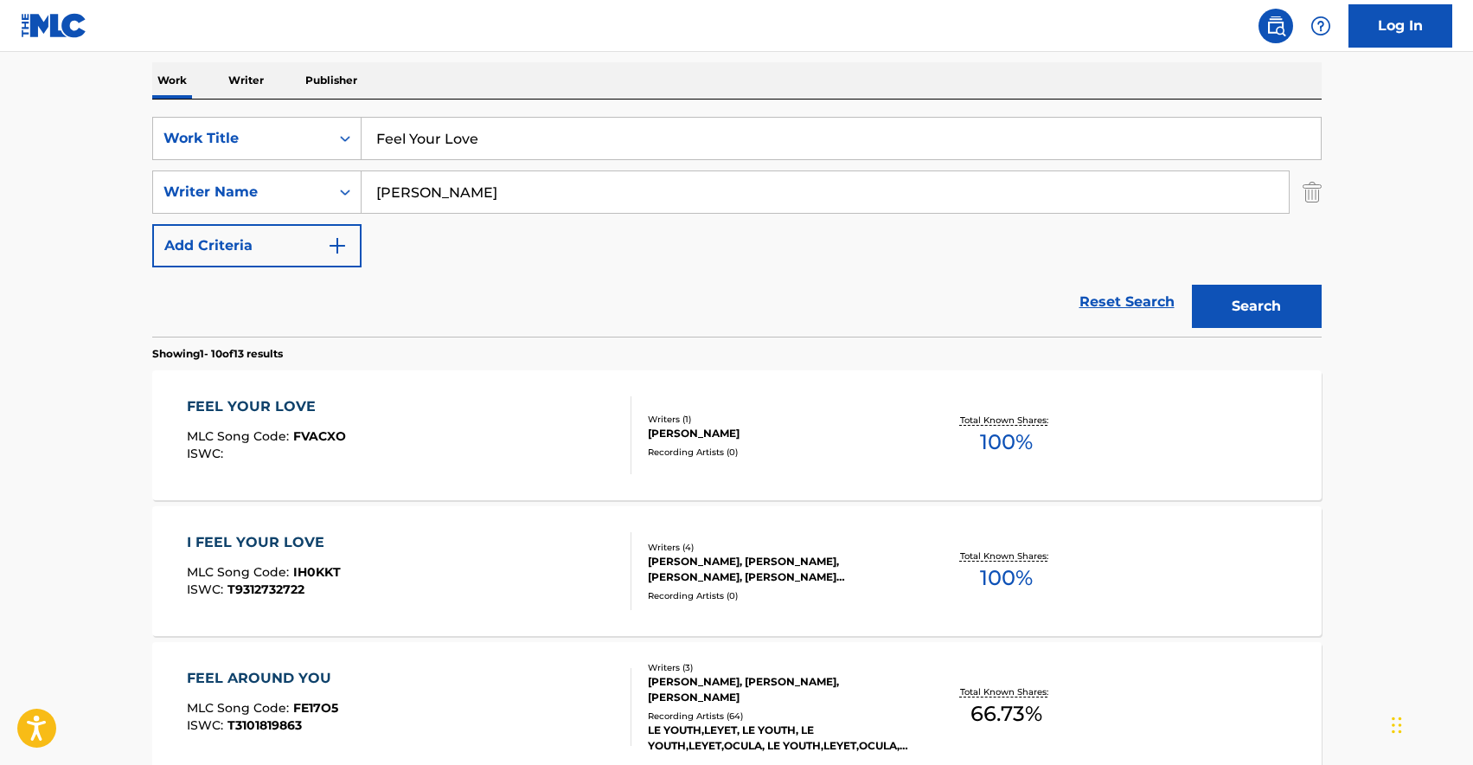
click at [435, 425] on div "FEEL YOUR LOVE MLC Song Code : FVACXO ISWC :" at bounding box center [409, 435] width 445 height 78
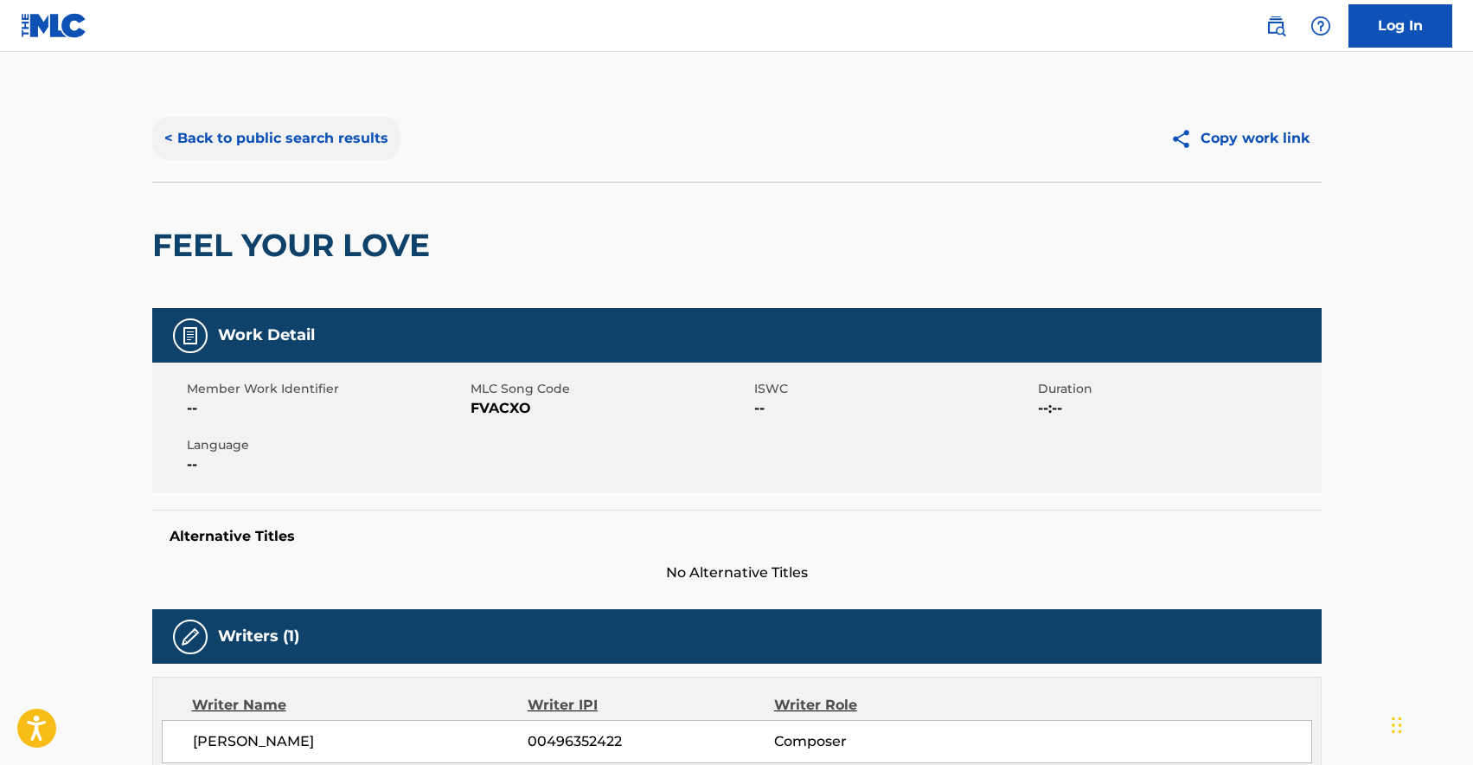
click at [281, 147] on button "< Back to public search results" at bounding box center [276, 138] width 248 height 43
